Goal: Task Accomplishment & Management: Manage account settings

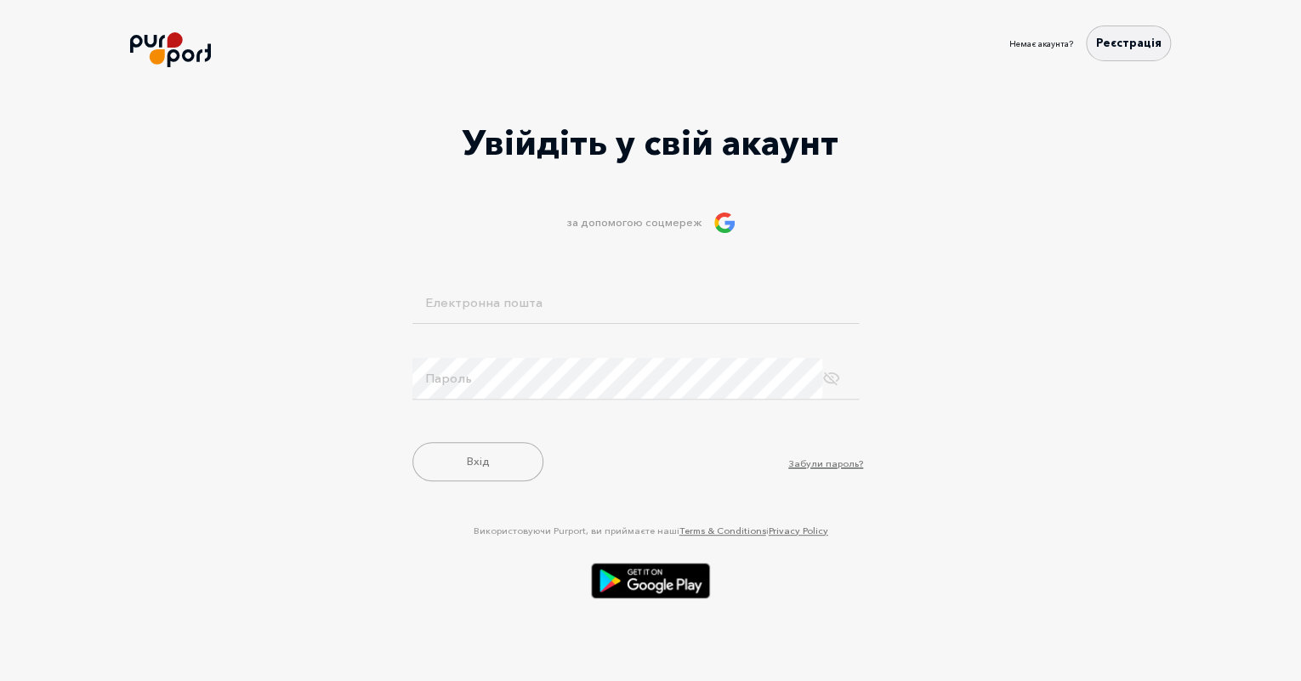
click at [733, 216] on img at bounding box center [724, 223] width 20 height 20
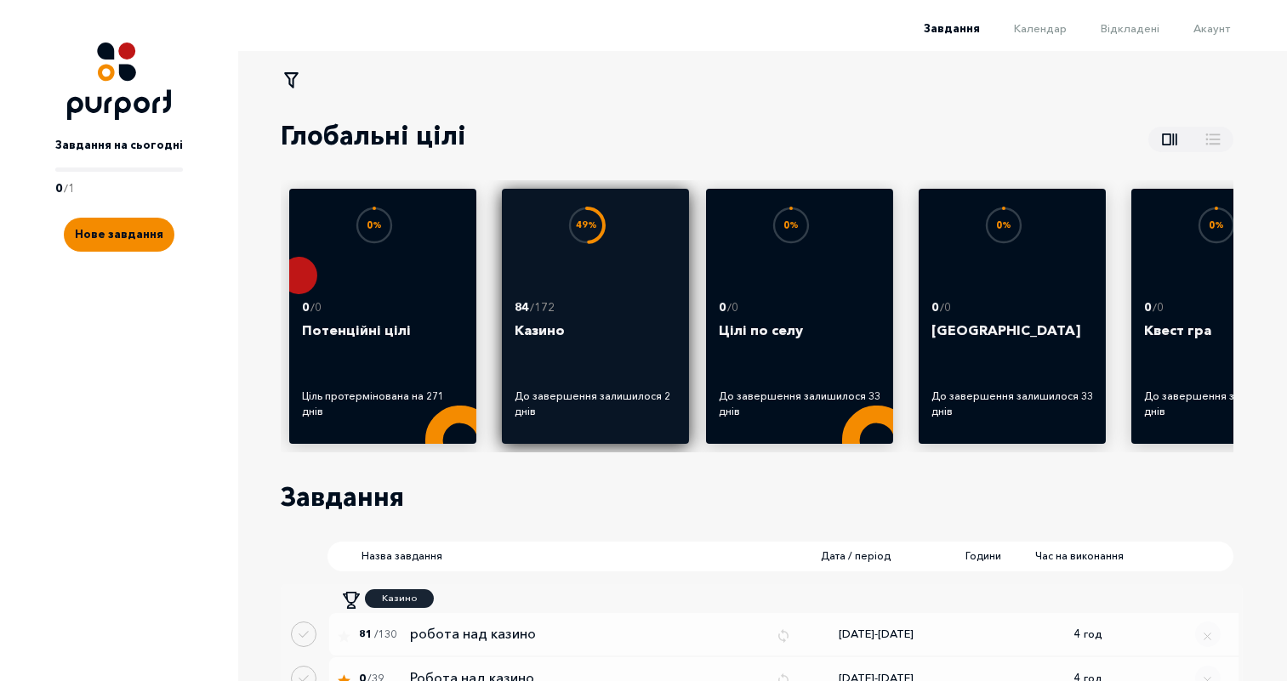
click at [640, 309] on span "84 / 172" at bounding box center [596, 307] width 162 height 17
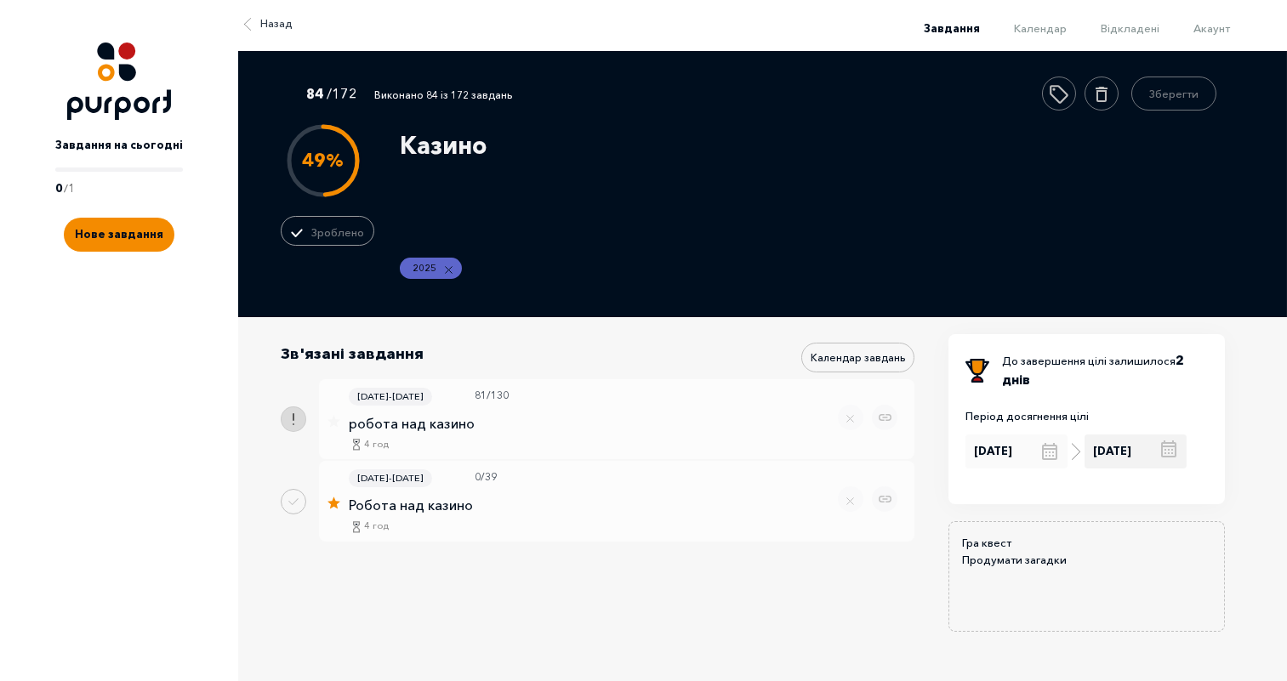
click at [1112, 457] on input "[DATE]" at bounding box center [1135, 452] width 102 height 34
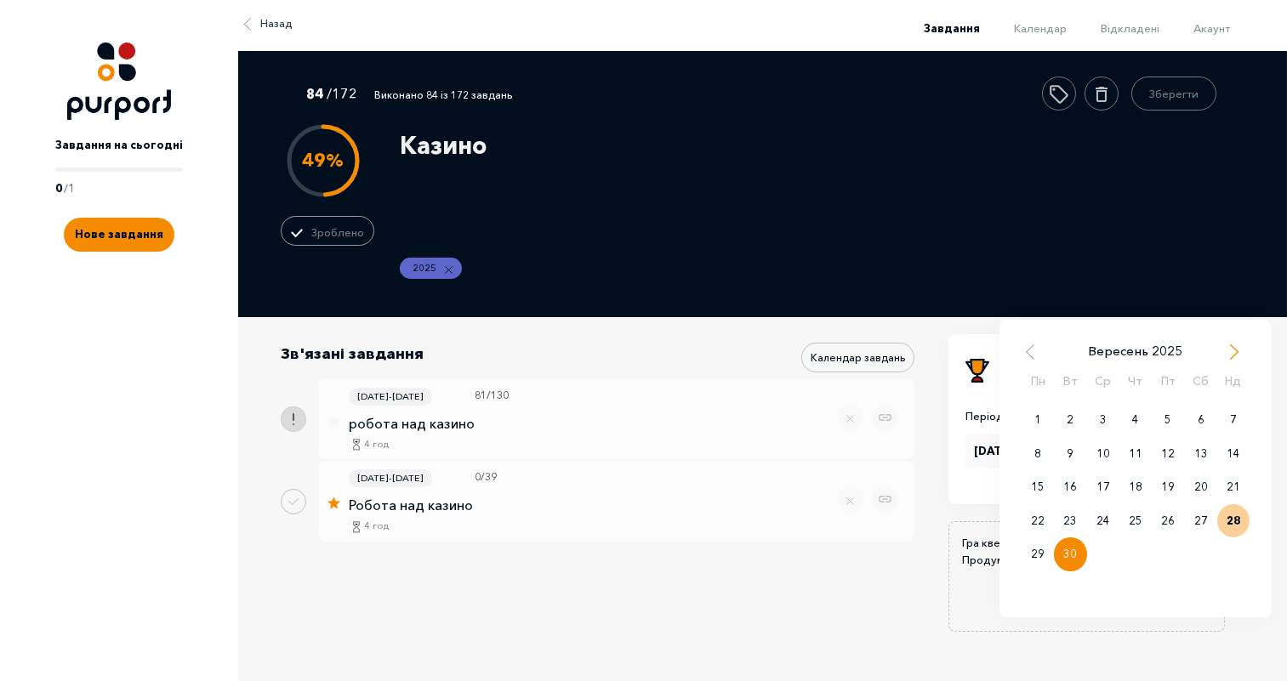
click at [1242, 361] on span "Next Month" at bounding box center [1233, 352] width 17 height 17
click at [1131, 436] on div "1" at bounding box center [1135, 420] width 32 height 34
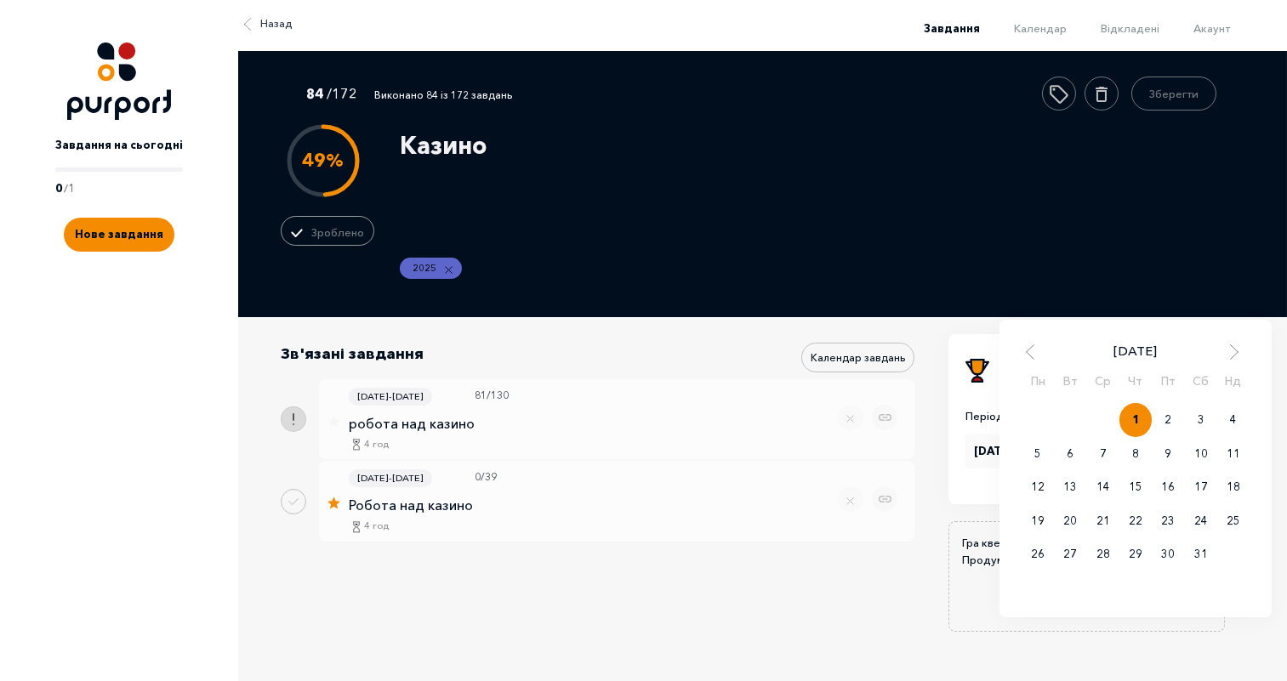
type input "[DATE]"
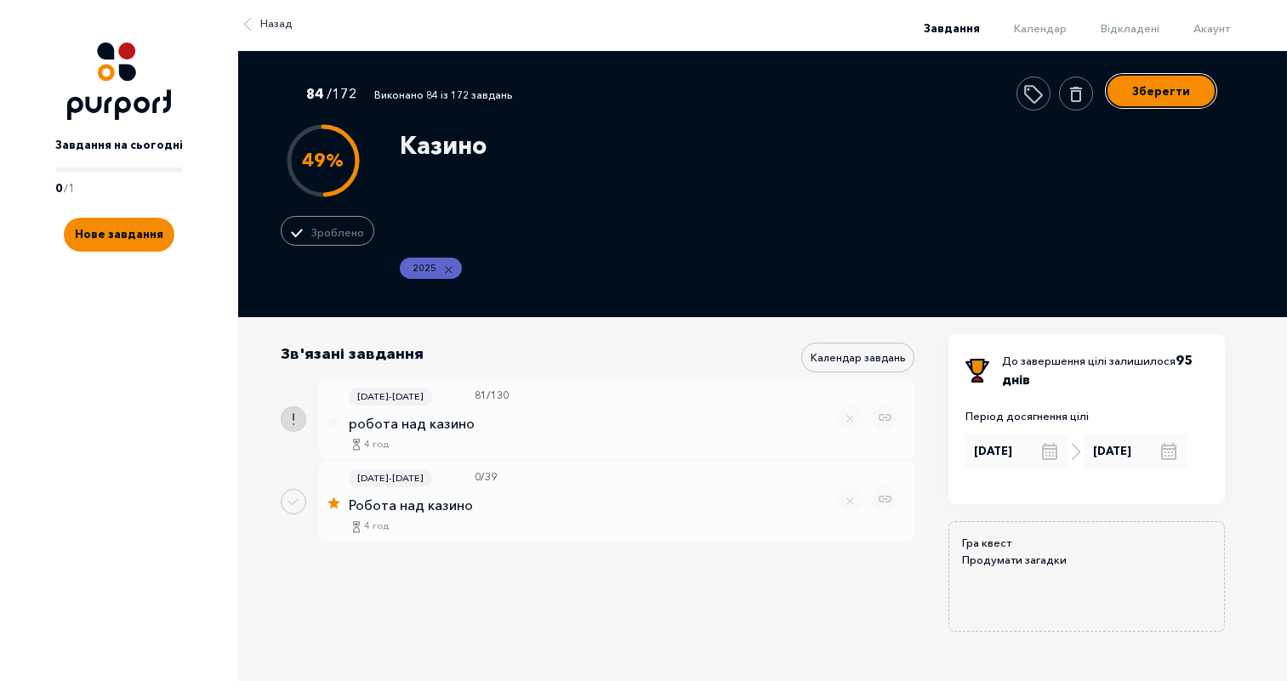
click at [1157, 109] on div "Зберегти" at bounding box center [1116, 94] width 200 height 34
click at [1155, 99] on button "Зберегти" at bounding box center [1161, 91] width 111 height 34
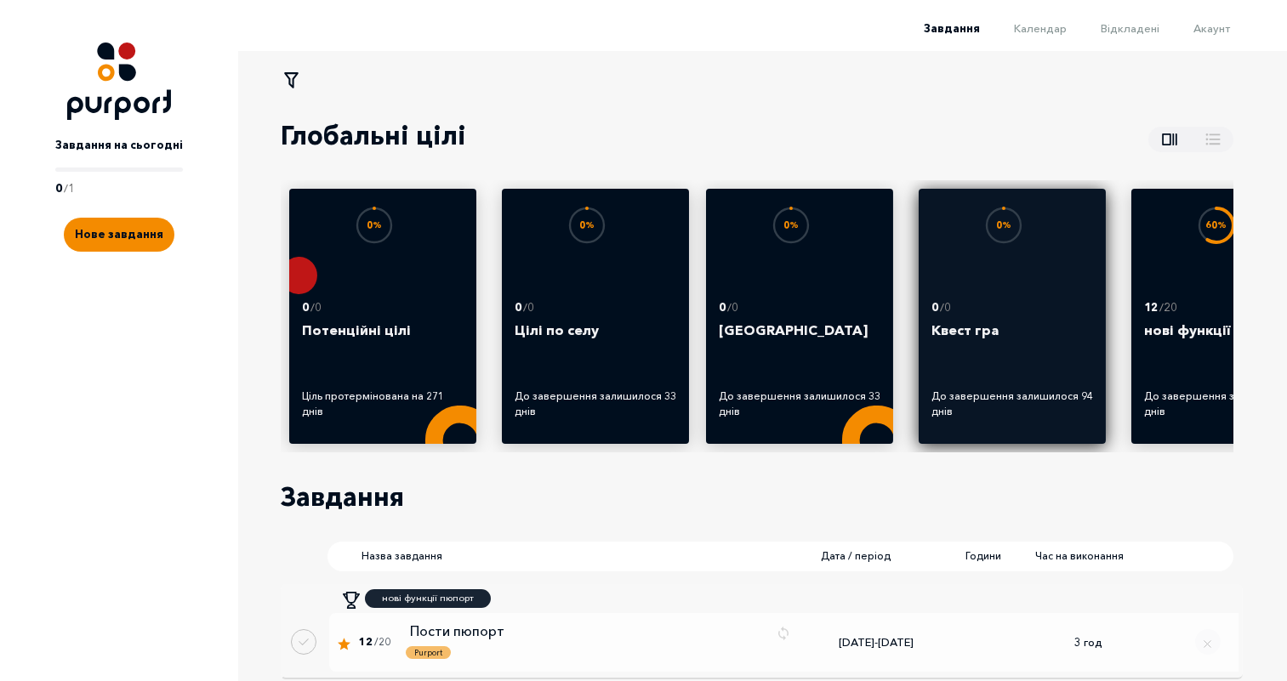
click at [944, 314] on p "/ 0" at bounding box center [945, 307] width 11 height 17
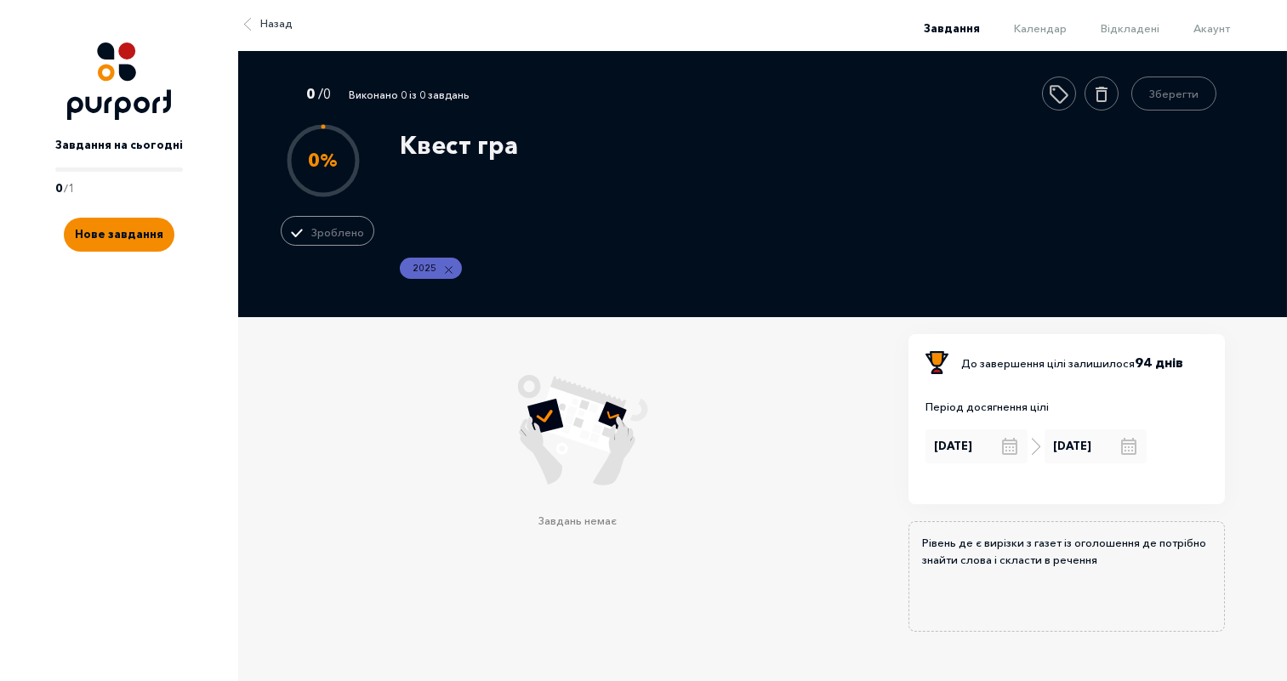
click at [1177, 371] on b "94 днів" at bounding box center [1158, 363] width 48 height 16
click at [1103, 452] on input "[DATE]" at bounding box center [1095, 446] width 102 height 34
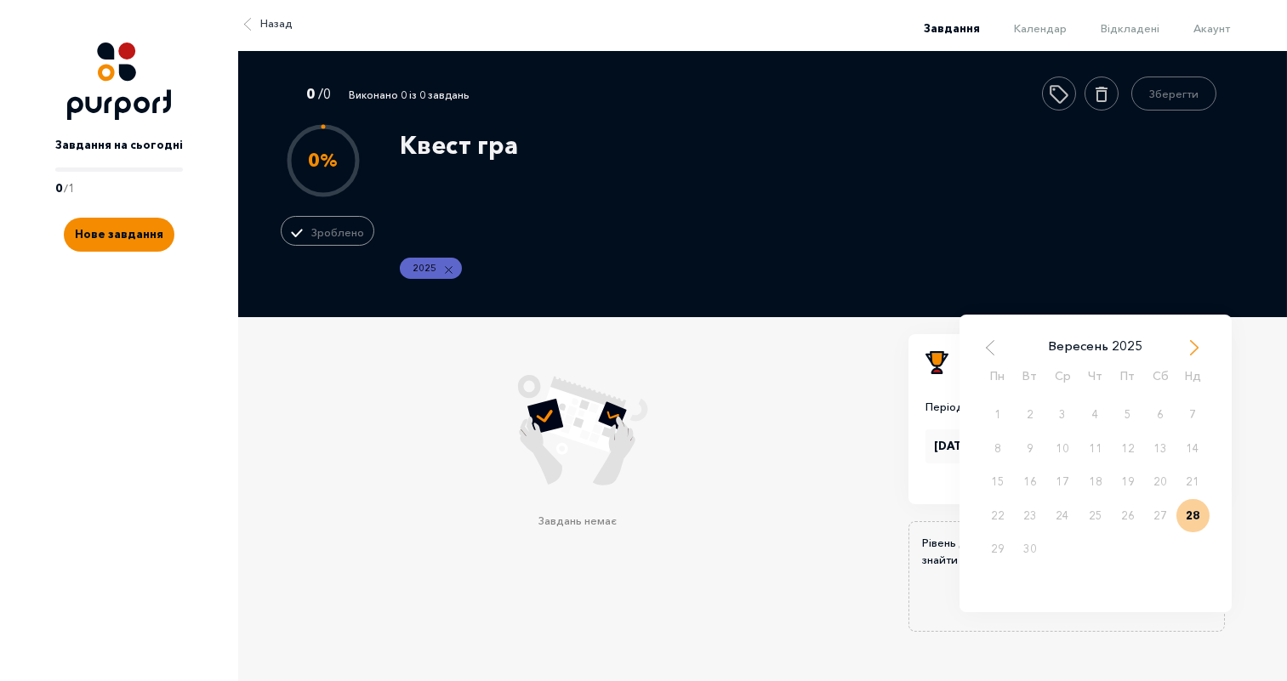
click at [1188, 355] on span "Next Month" at bounding box center [1194, 346] width 17 height 17
click at [1157, 560] on div "31" at bounding box center [1160, 549] width 32 height 34
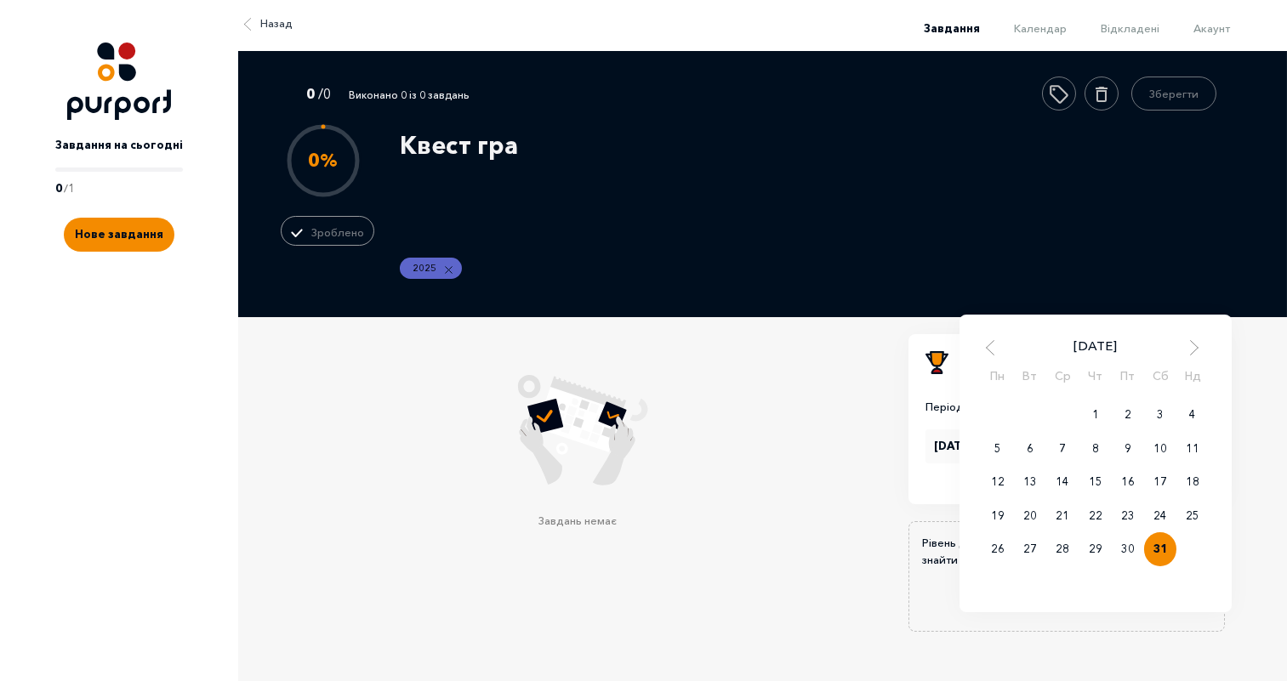
type input "[DATE]"
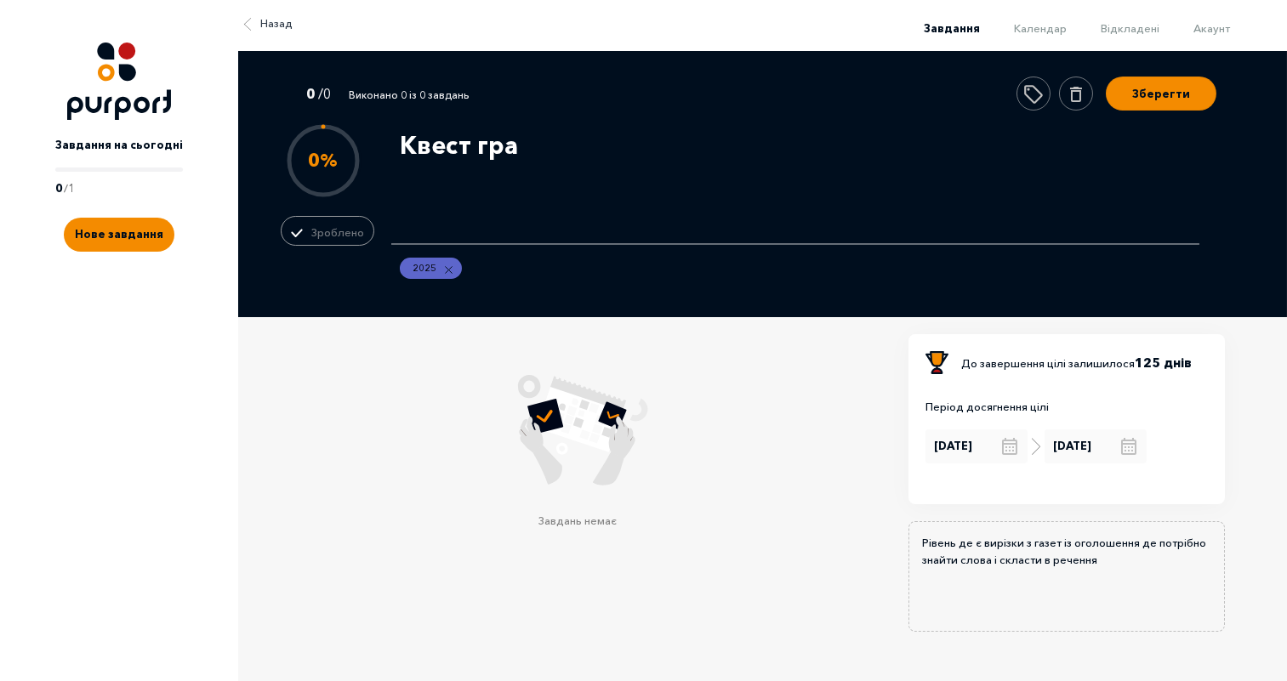
drag, startPoint x: 482, startPoint y: 146, endPoint x: 399, endPoint y: 139, distance: 83.6
click at [391, 134] on textarea "Квест гра" at bounding box center [795, 182] width 808 height 126
click at [502, 139] on textarea "Квест гра" at bounding box center [795, 182] width 808 height 126
click at [454, 139] on textarea "Квест гра" at bounding box center [795, 182] width 808 height 126
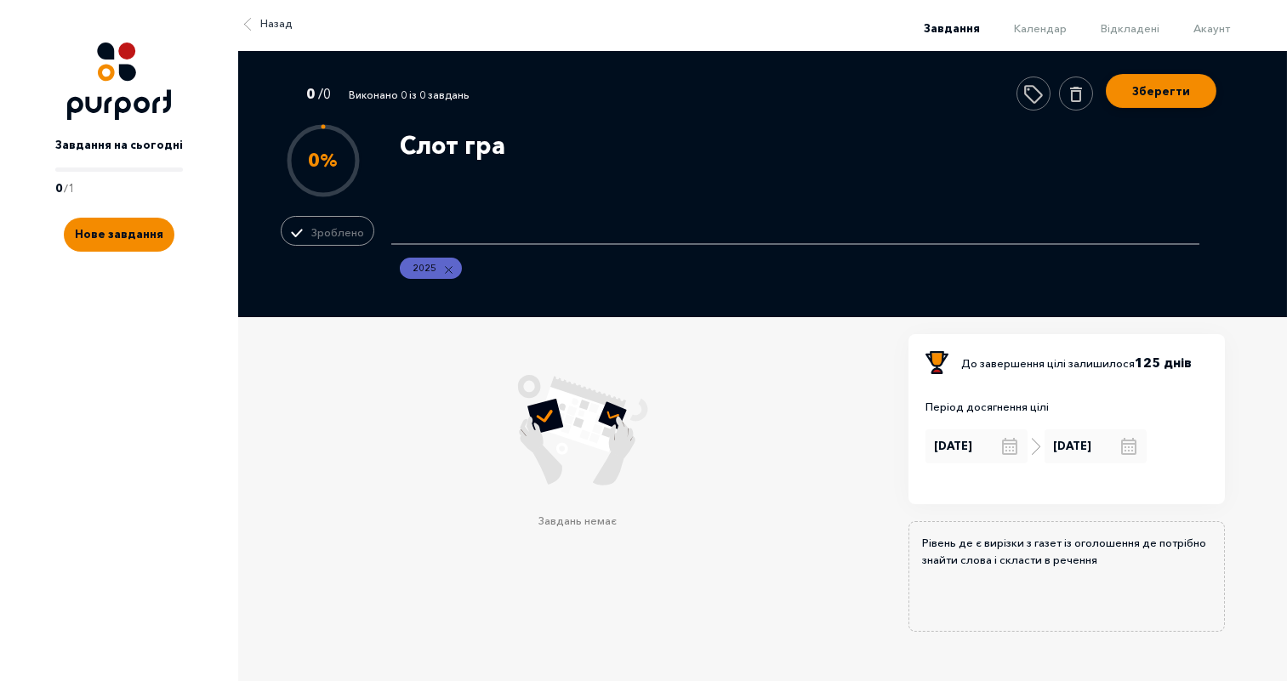
type textarea "Слот гра"
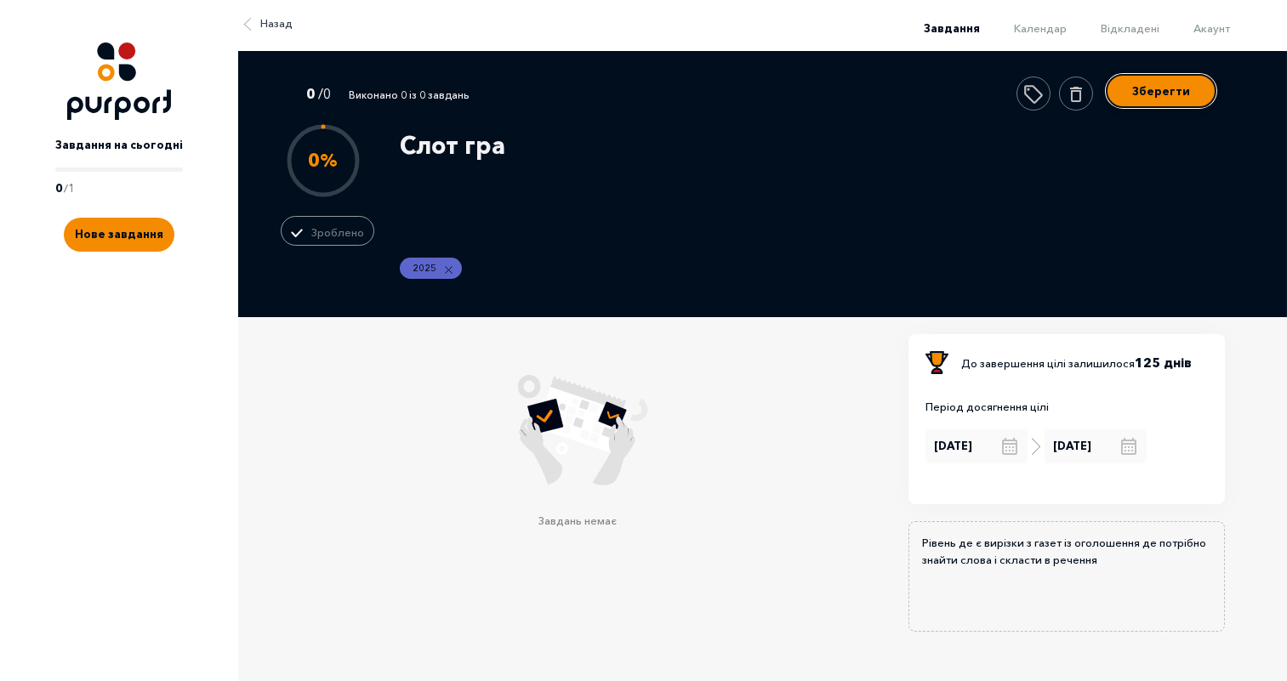
click at [1143, 100] on button "Зберегти" at bounding box center [1161, 91] width 111 height 34
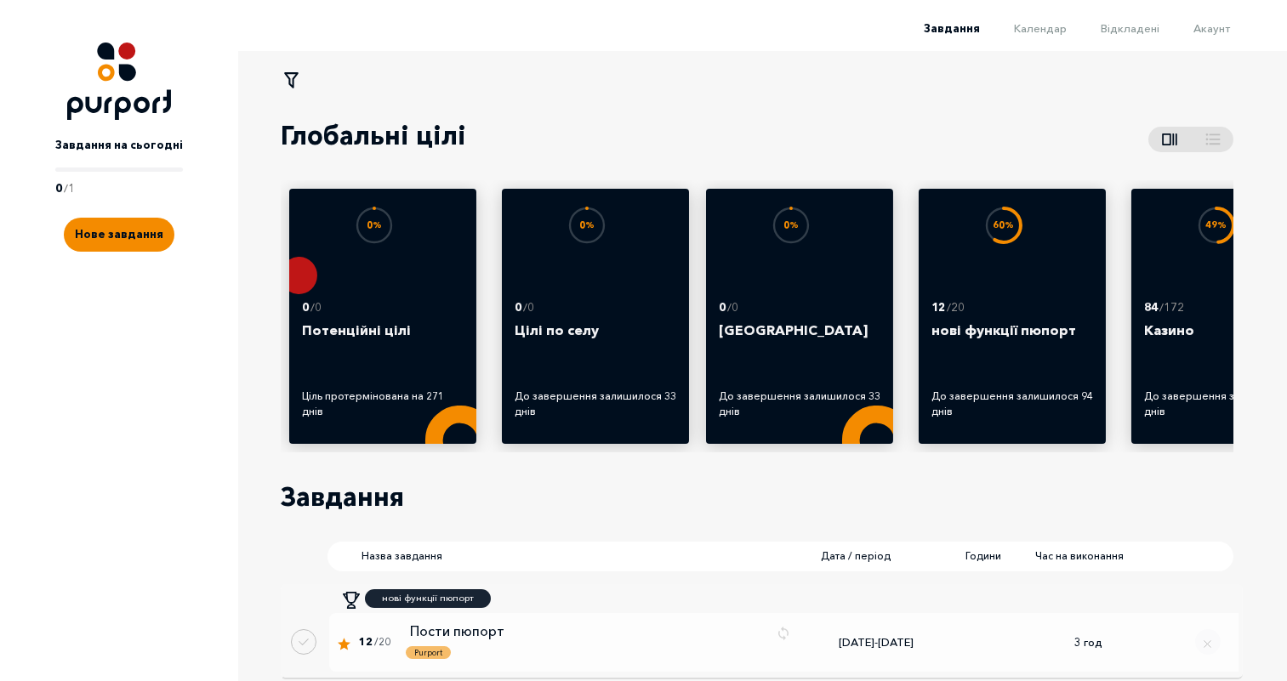
drag, startPoint x: 1143, startPoint y: 100, endPoint x: 1180, endPoint y: 133, distance: 50.0
click at [1143, 100] on div "Глобальні цілі" at bounding box center [757, 135] width 952 height 89
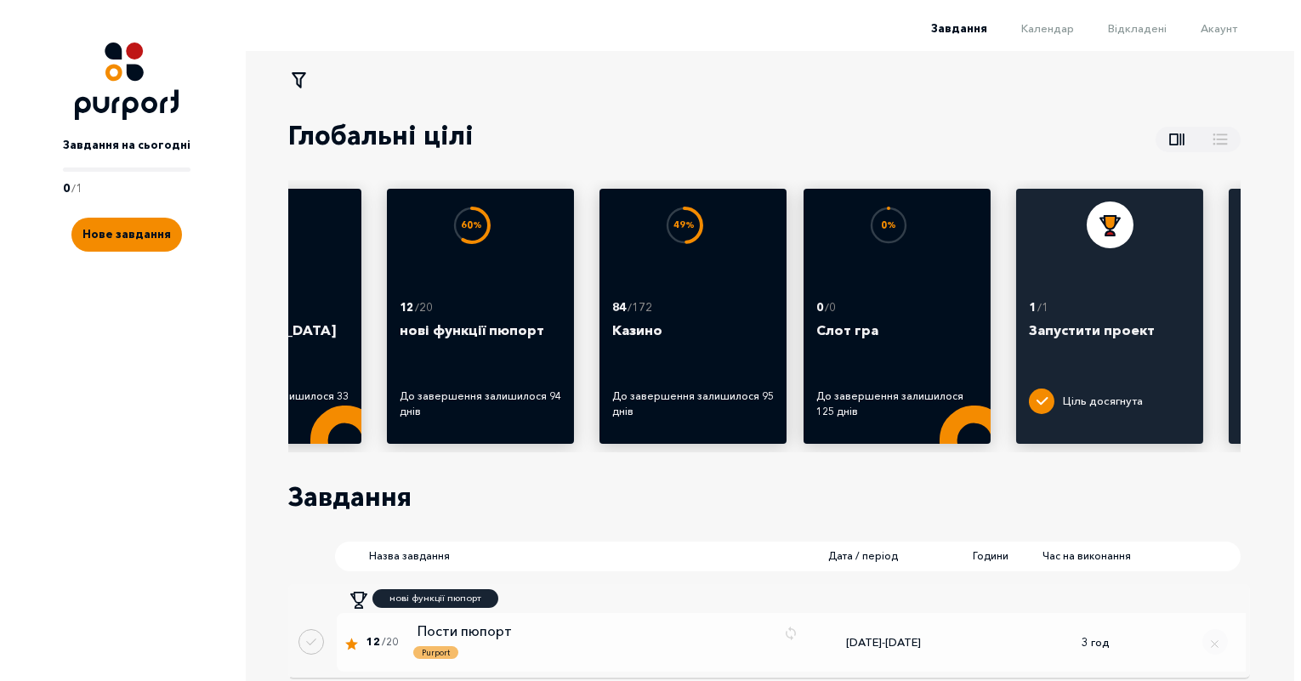
scroll to position [0, 531]
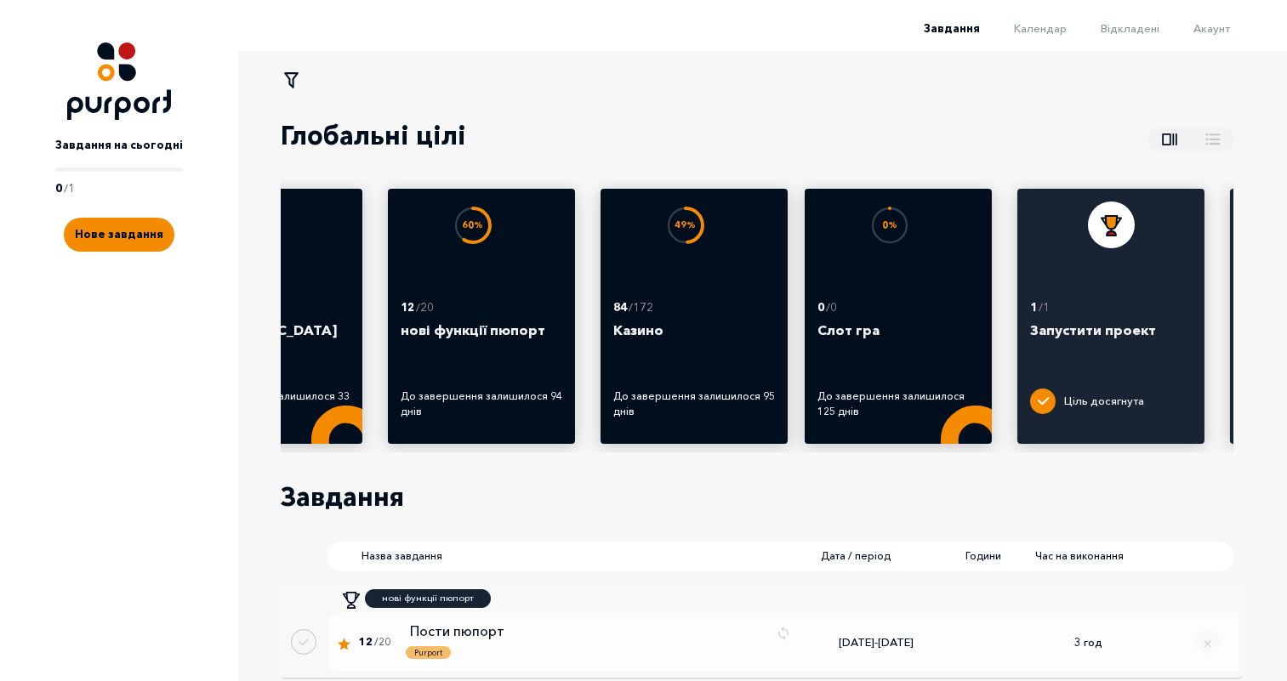
click at [121, 159] on link "Завдання на сьогодні 0 / 1" at bounding box center [119, 158] width 128 height 77
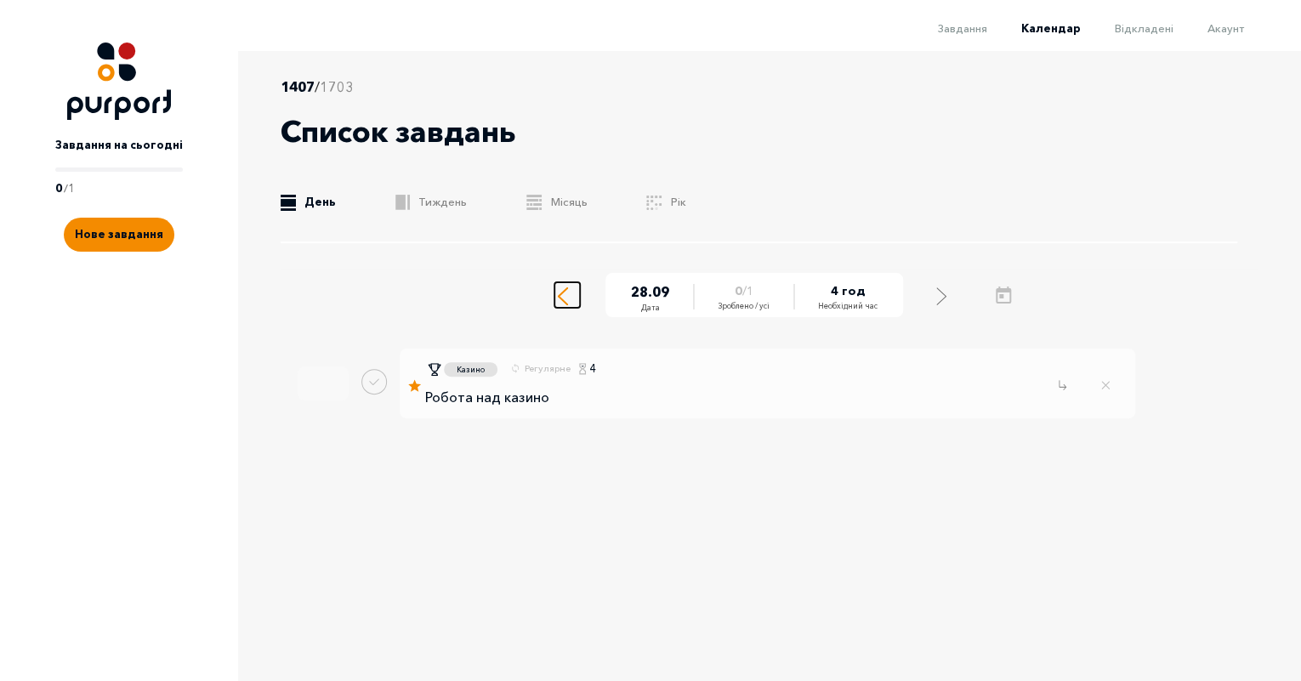
click at [560, 295] on line "Select previous day" at bounding box center [563, 292] width 9 height 9
